Goal: Check status: Check status

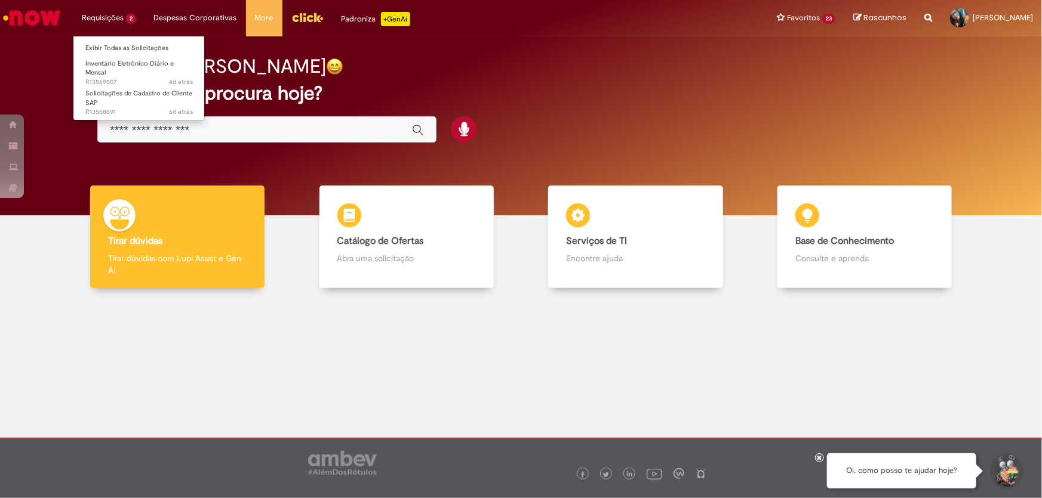
click at [93, 16] on li "Requisições 2 Exibir Todas as Solicitações Inventário Eletrônico Diário e Mensa…" at bounding box center [109, 18] width 72 height 36
click at [119, 78] on span "4d atrás 4 dias atrás R13569507" at bounding box center [138, 83] width 107 height 10
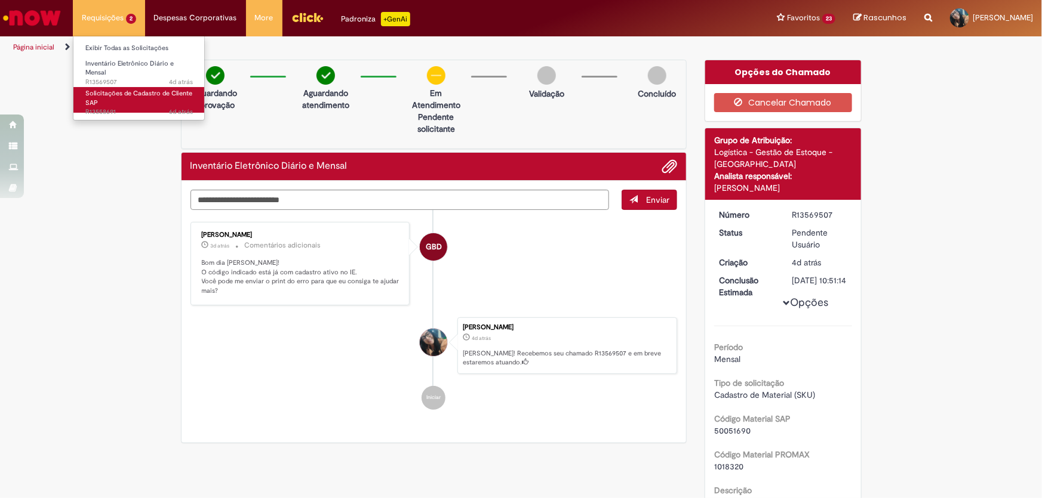
click at [121, 103] on link "Solicitações de Cadastro de Cliente SAP 6d atrás 6 dias atrás R13558691" at bounding box center [138, 100] width 131 height 26
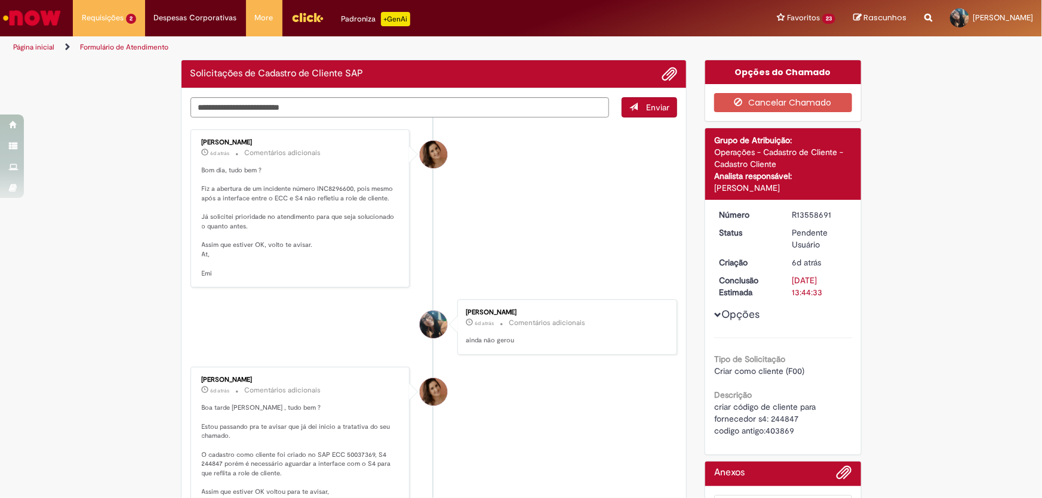
click at [516, 125] on ul "[PERSON_NAME] 6d atrás 6 dias atrás Comentários adicionais Bom dia, tudo bem ? …" at bounding box center [433, 425] width 487 height 614
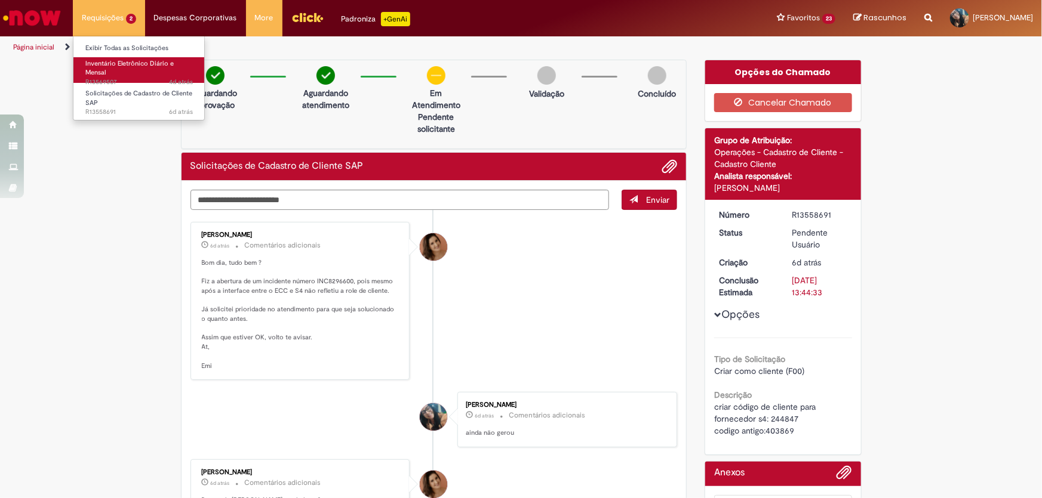
click at [104, 73] on span "Inventário Eletrônico Diário e Mensal" at bounding box center [129, 68] width 88 height 19
click at [102, 65] on span "Inventário Eletrônico Diário e Mensal" at bounding box center [129, 68] width 88 height 19
